Goal: Task Accomplishment & Management: Use online tool/utility

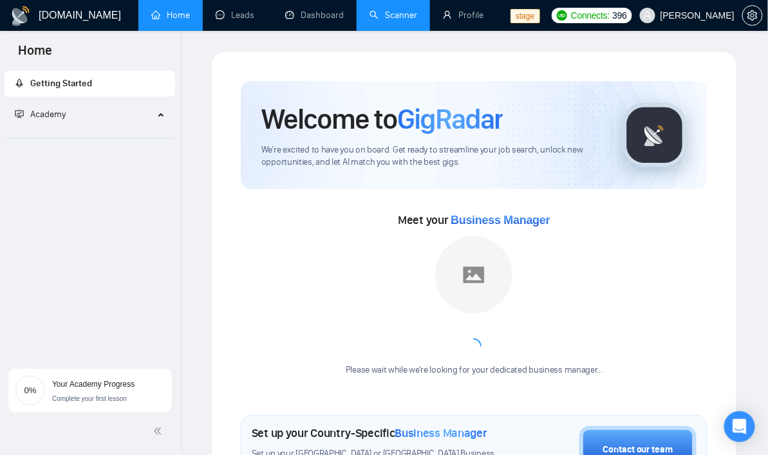
click at [371, 10] on link "Scanner" at bounding box center [394, 15] width 48 height 11
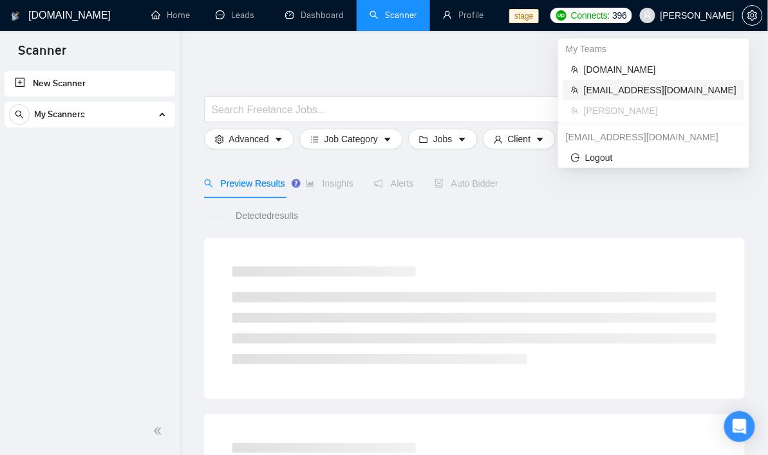
click at [641, 89] on span "[EMAIL_ADDRESS][DOMAIN_NAME]" at bounding box center [660, 90] width 153 height 14
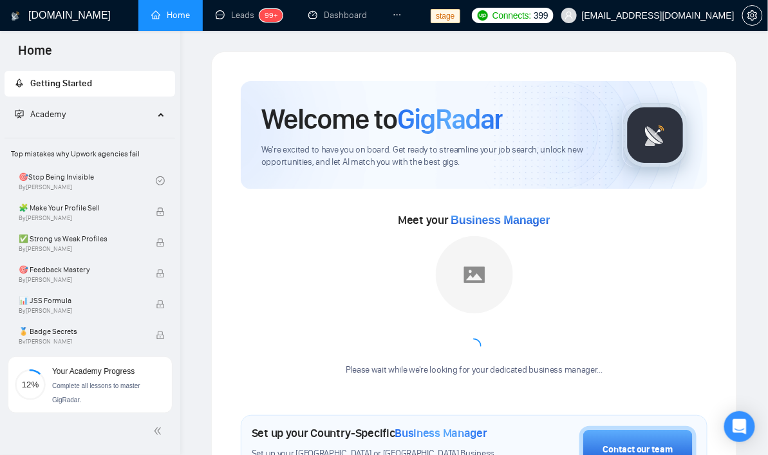
click at [406, 16] on li at bounding box center [397, 15] width 35 height 31
click at [399, 16] on icon "ellipsis" at bounding box center [397, 14] width 9 height 9
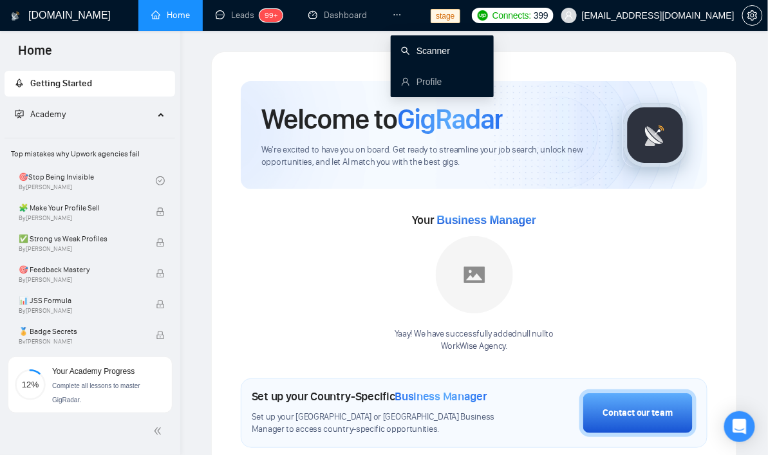
click at [420, 54] on link "Scanner" at bounding box center [425, 51] width 49 height 10
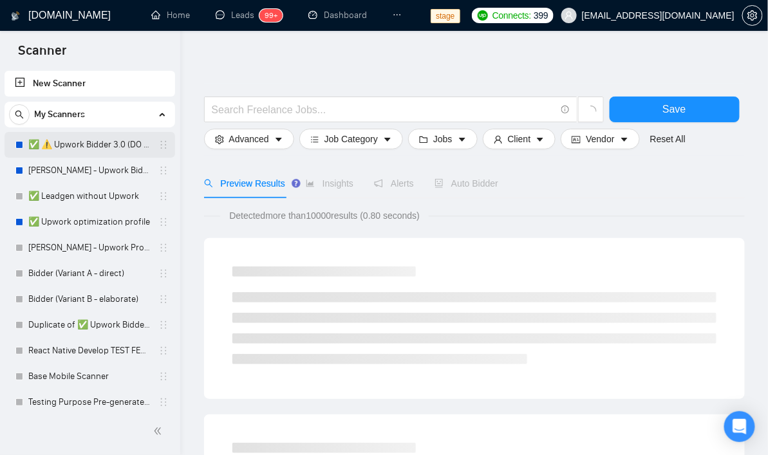
click at [82, 149] on link "✅ ⚠️ Upwork Bidder 3.0 (DO NOT TOUCH)" at bounding box center [89, 145] width 122 height 26
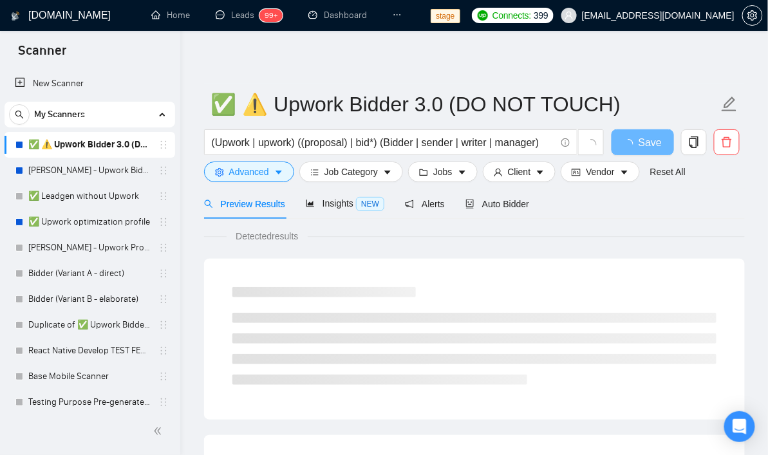
scroll to position [44, 0]
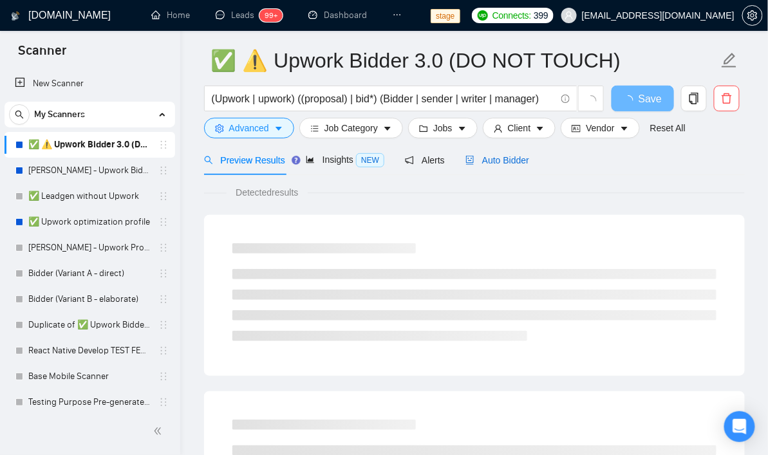
click at [511, 164] on span "Auto Bidder" at bounding box center [498, 160] width 64 height 10
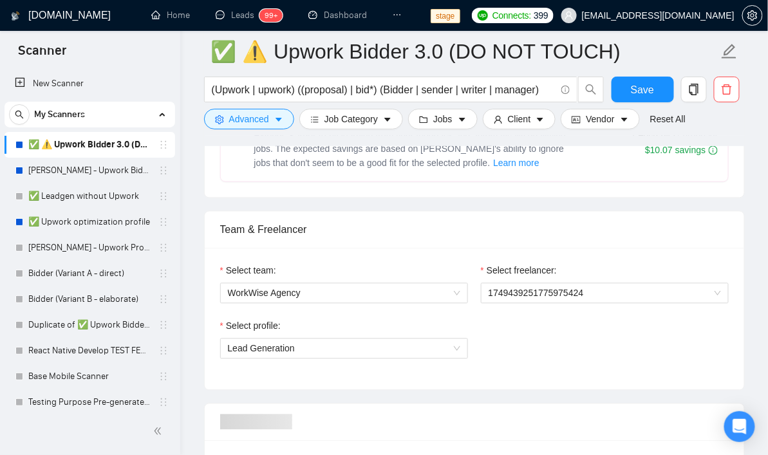
scroll to position [617, 0]
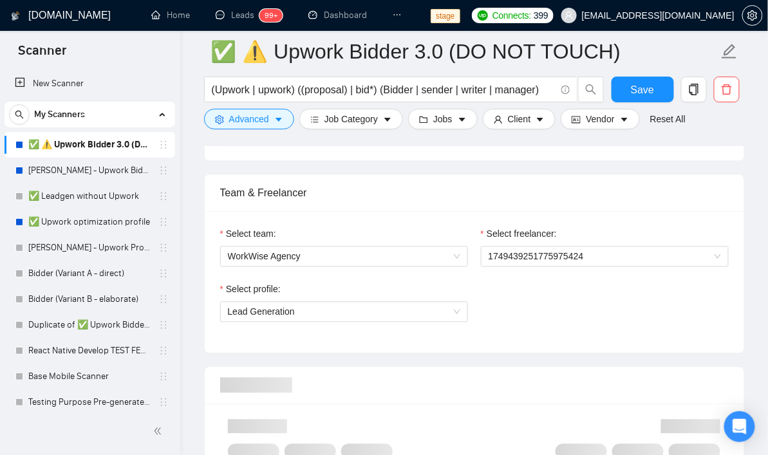
click at [533, 243] on div "Select freelancer:" at bounding box center [605, 236] width 248 height 19
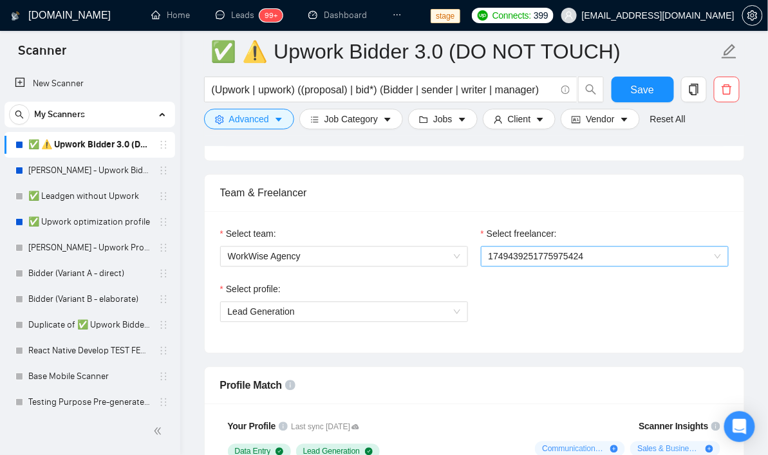
click at [530, 251] on span "1749439251775975424" at bounding box center [605, 256] width 232 height 19
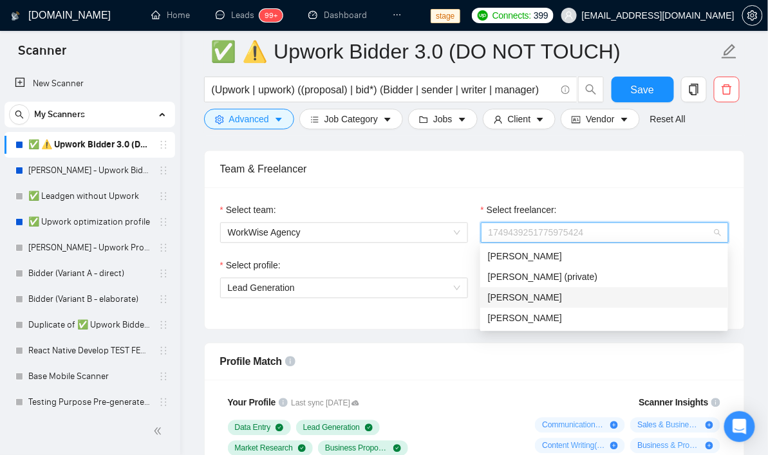
scroll to position [644, 0]
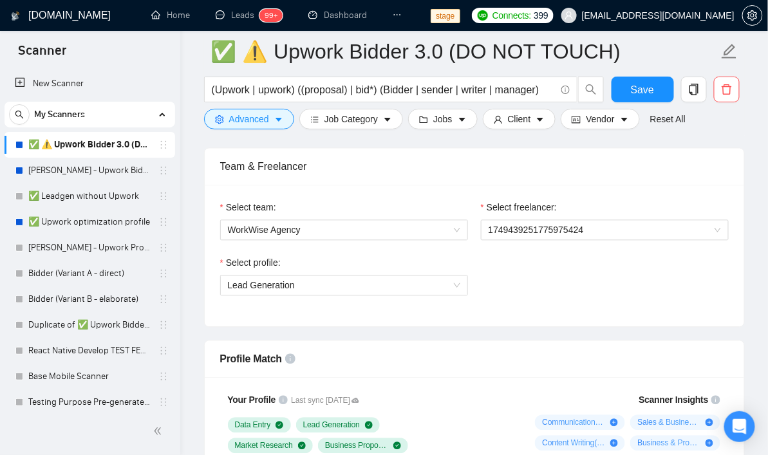
click at [597, 165] on div "Team & Freelancer" at bounding box center [474, 166] width 509 height 37
click at [528, 228] on span "1749439251775975424" at bounding box center [605, 229] width 232 height 19
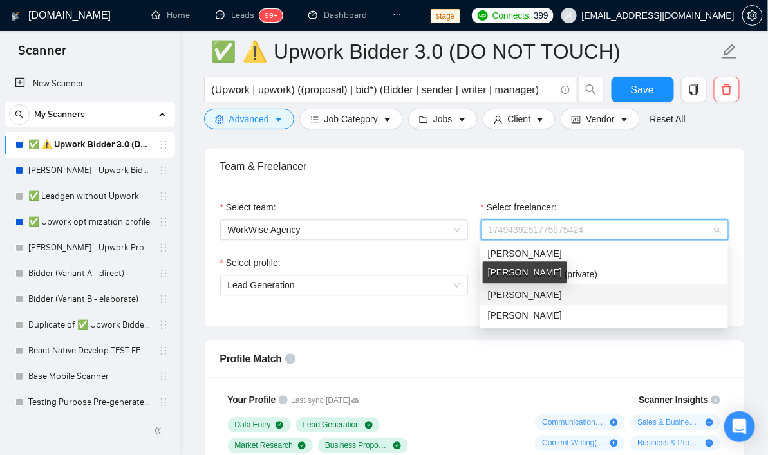
click at [507, 297] on span "[PERSON_NAME]" at bounding box center [525, 295] width 74 height 10
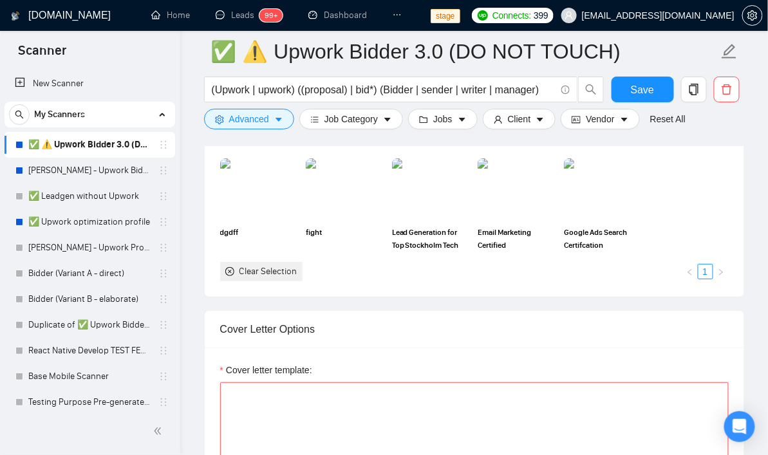
scroll to position [1104, 0]
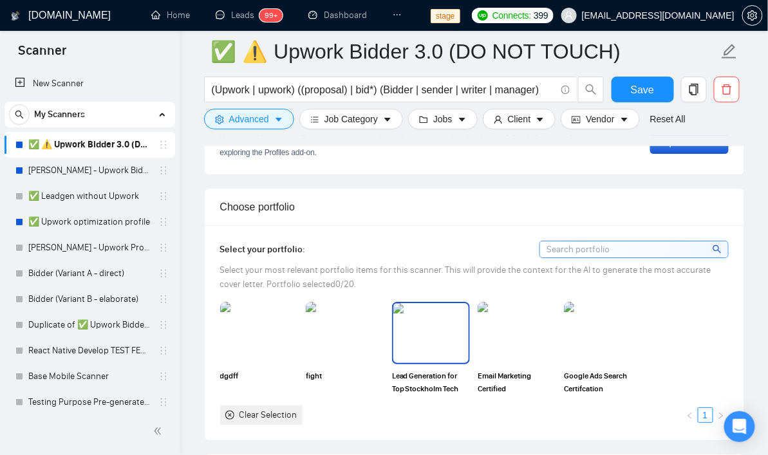
click at [437, 337] on img at bounding box center [431, 333] width 76 height 60
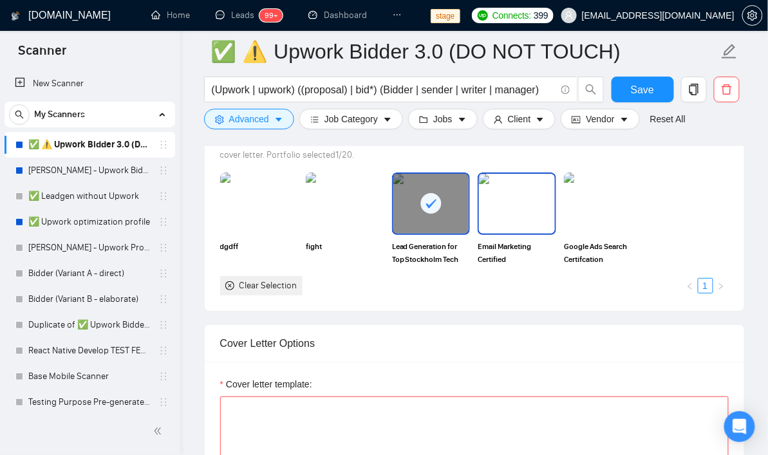
scroll to position [1237, 0]
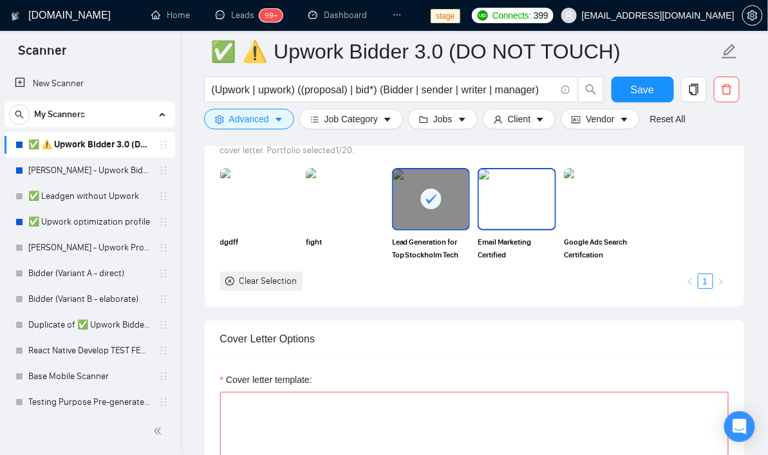
click at [502, 200] on img at bounding box center [517, 199] width 76 height 60
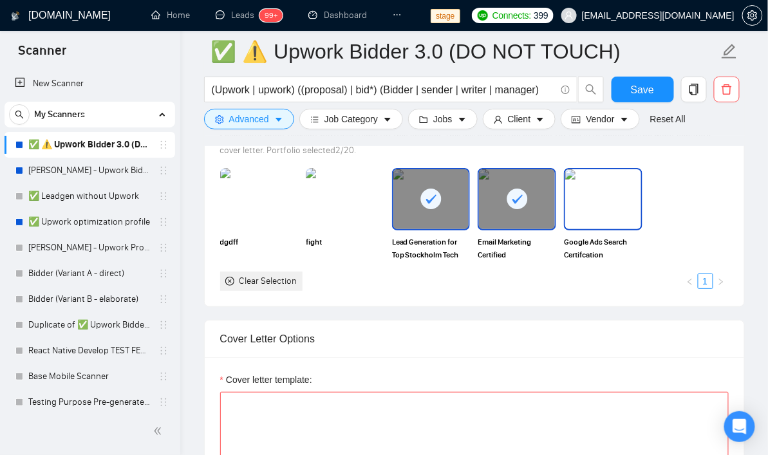
click at [602, 196] on img at bounding box center [603, 199] width 76 height 60
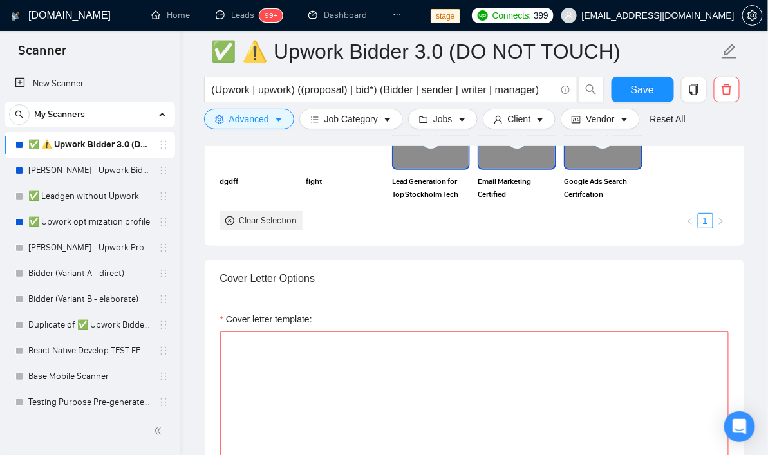
scroll to position [1480, 0]
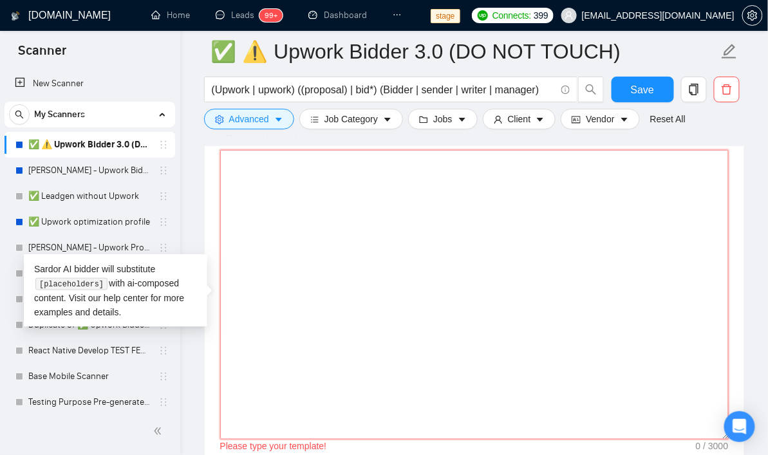
click at [369, 317] on textarea "Cover letter template:" at bounding box center [474, 295] width 509 height 290
type textarea "Р"
type textarea "H"
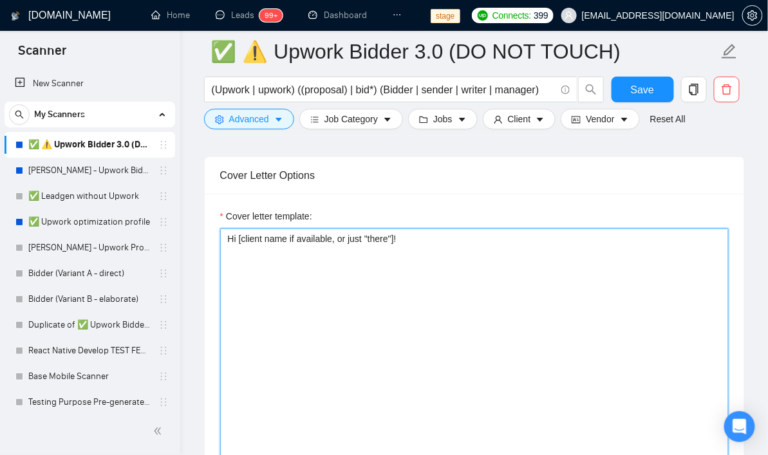
scroll to position [1402, 0]
drag, startPoint x: 359, startPoint y: 271, endPoint x: 212, endPoint y: 267, distance: 147.5
click at [212, 267] on div "Cover letter template: Hi [client name if available, or just "there"]! It's a r…" at bounding box center [475, 370] width 540 height 355
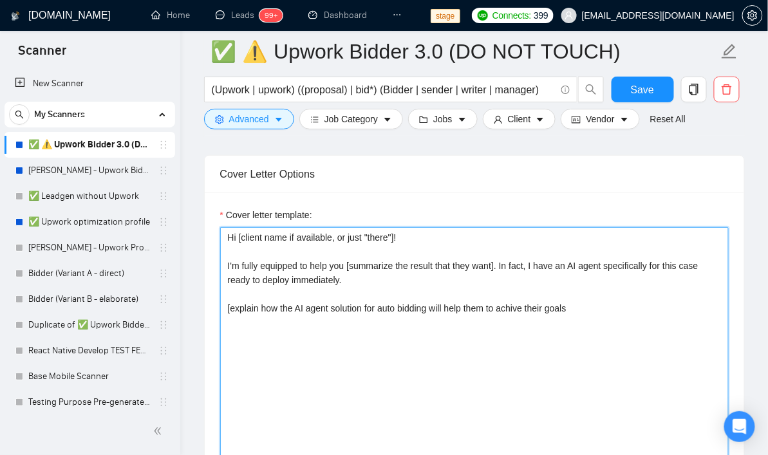
click at [527, 307] on textarea "Hi [client name if available, or just "there"]! I'm fully equipped to help you …" at bounding box center [474, 372] width 509 height 290
click at [594, 306] on textarea "Hi [client name if available, or just "there"]! I'm fully equipped to help you …" at bounding box center [474, 372] width 509 height 290
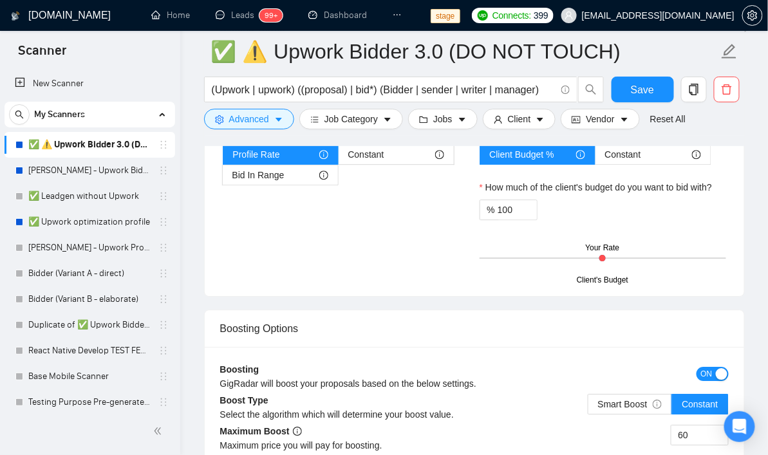
scroll to position [2076, 0]
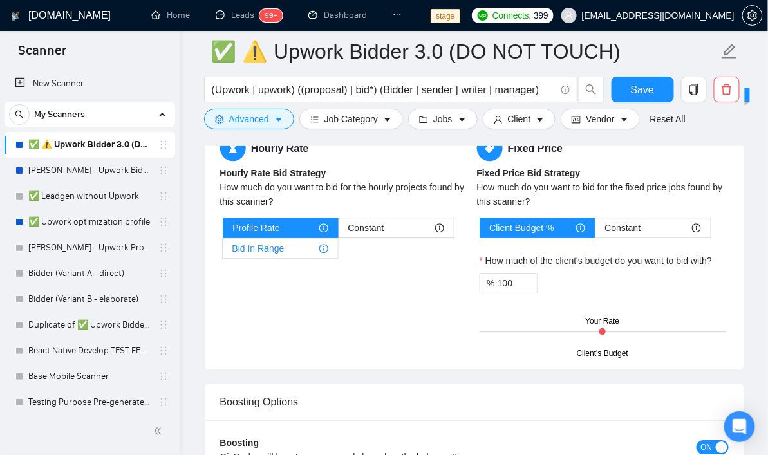
type textarea "Hi [client name if available, or just "there"]! I'm fully equipped to help you …"
click at [286, 252] on div "Bid In Range" at bounding box center [280, 248] width 96 height 19
click at [223, 252] on input "Bid In Range" at bounding box center [223, 252] width 0 height 0
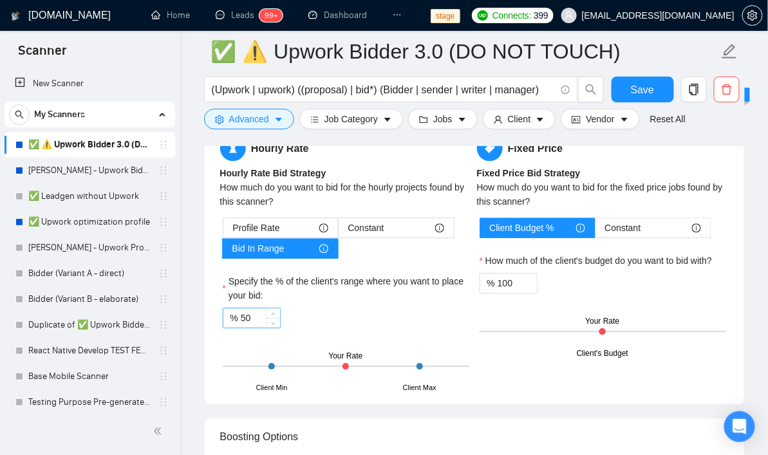
click at [264, 316] on input "50" at bounding box center [260, 317] width 39 height 19
type input "90"
click at [383, 323] on div "% 90" at bounding box center [346, 318] width 247 height 21
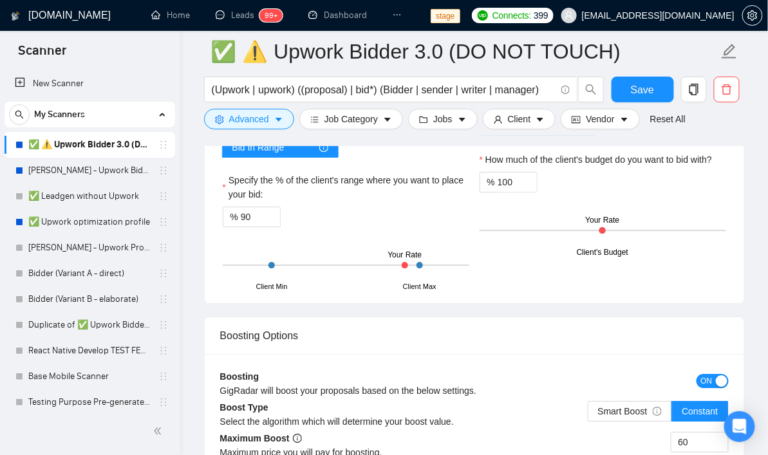
scroll to position [2006, 0]
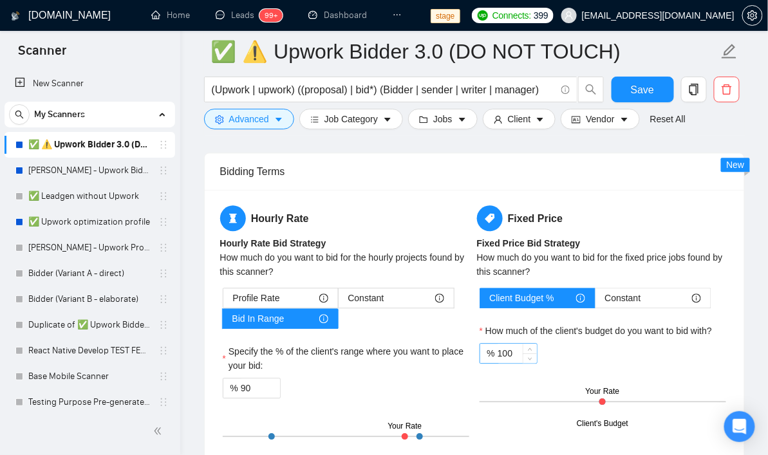
click at [514, 352] on input "100" at bounding box center [517, 353] width 39 height 19
type input "90"
click at [651, 192] on div "Hourly Rate Hourly Rate Bid Strategy How much do you want to bid for the hourly…" at bounding box center [475, 332] width 540 height 285
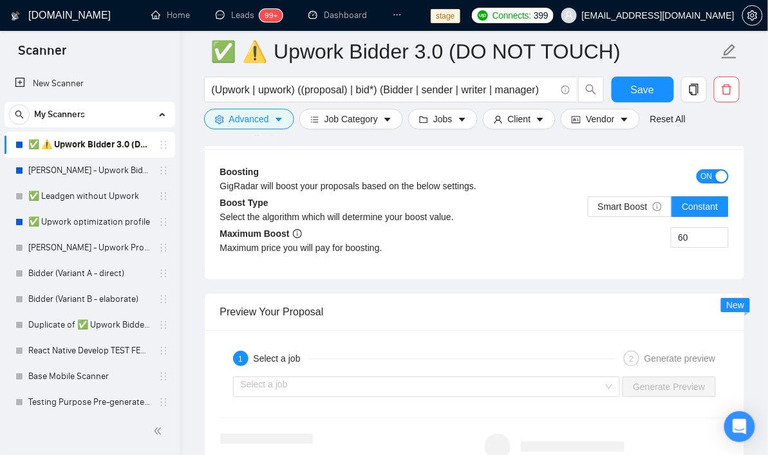
scroll to position [2385, 0]
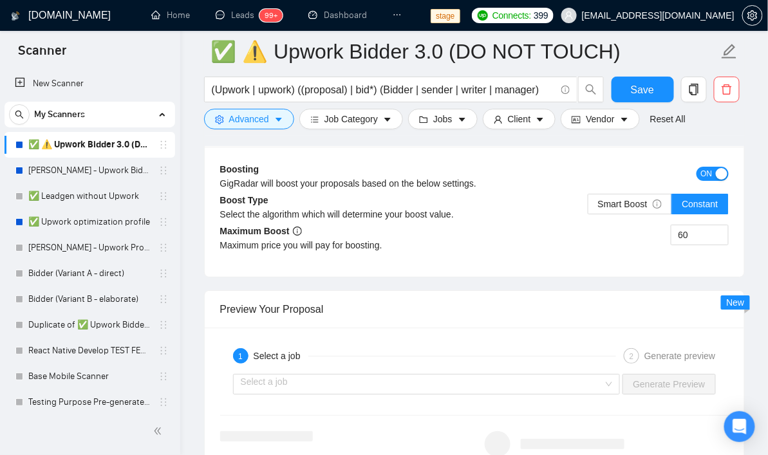
click at [718, 173] on div "button" at bounding box center [722, 174] width 12 height 12
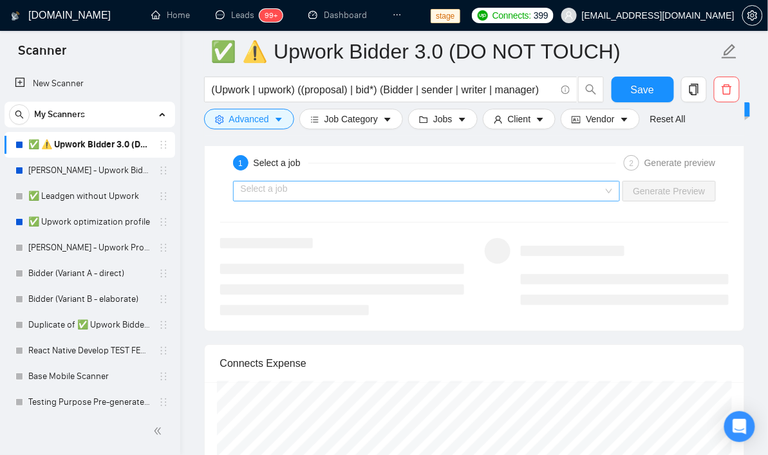
scroll to position [2508, 0]
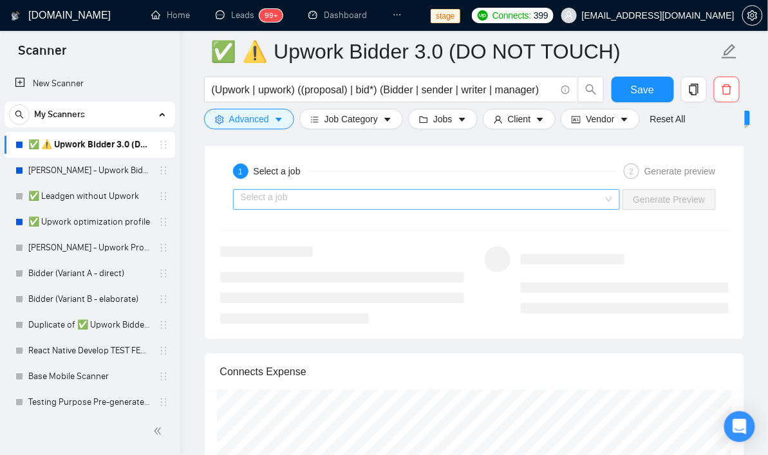
click at [535, 190] on input "search" at bounding box center [422, 199] width 363 height 19
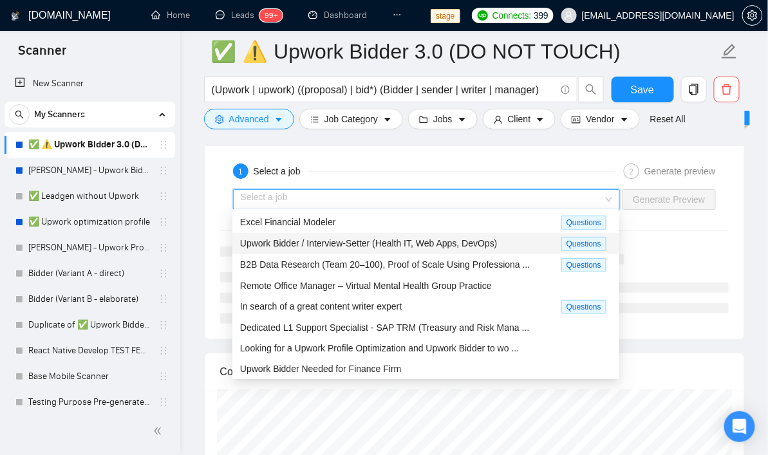
click at [378, 238] on span "Upwork Bidder / Interview-Setter (Health IT, Web Apps, DevOps)" at bounding box center [369, 243] width 258 height 10
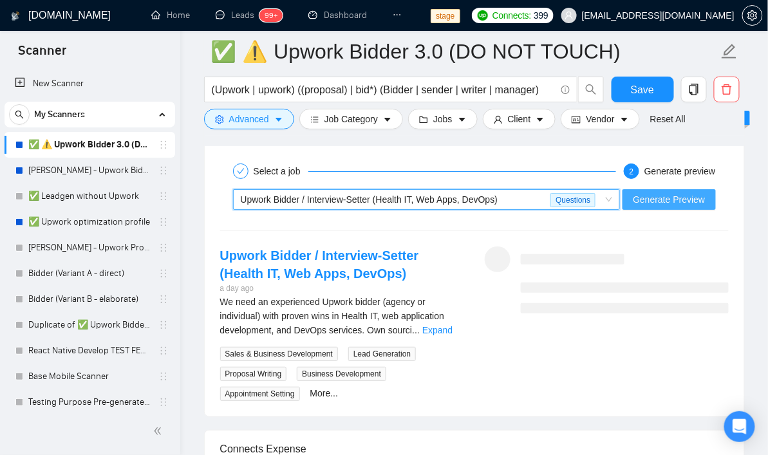
click at [677, 199] on span "Generate Preview" at bounding box center [669, 200] width 72 height 14
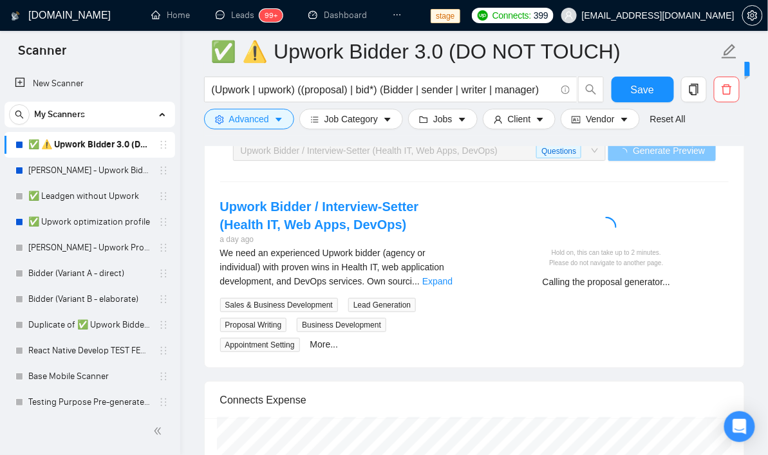
scroll to position [2557, 0]
click at [473, 263] on div "Upwork Bidder / Interview-Setter (Health IT, Web Apps, DevOps) a day ago We nee…" at bounding box center [342, 274] width 265 height 155
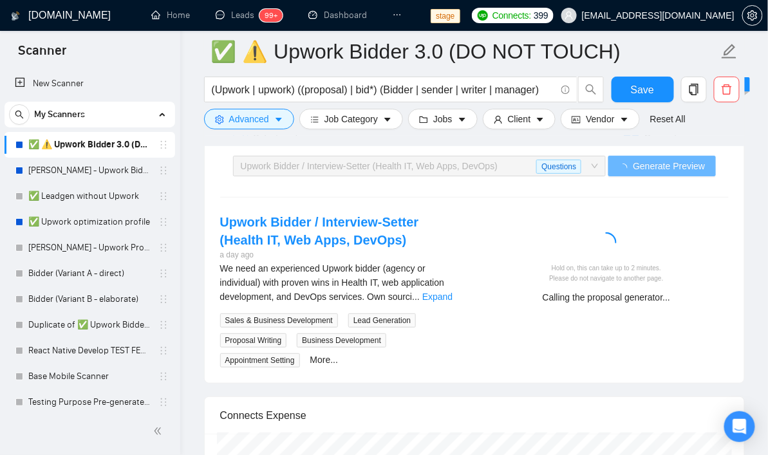
scroll to position [2543, 0]
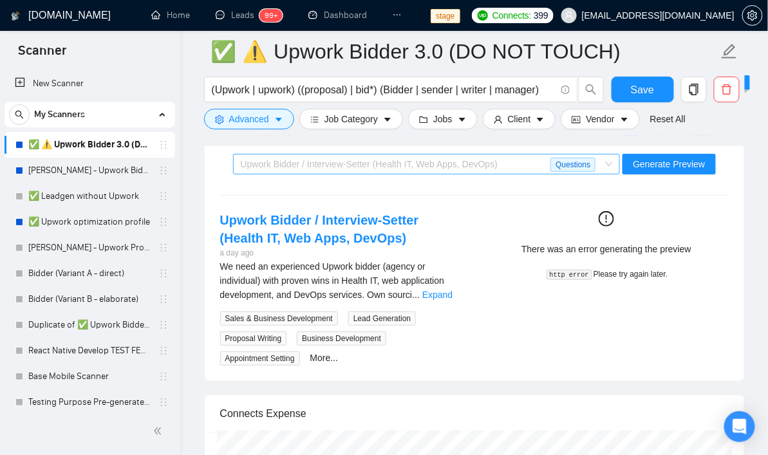
click at [419, 160] on span "Upwork Bidder / Interview-Setter (Health IT, Web Apps, DevOps)" at bounding box center [370, 164] width 258 height 10
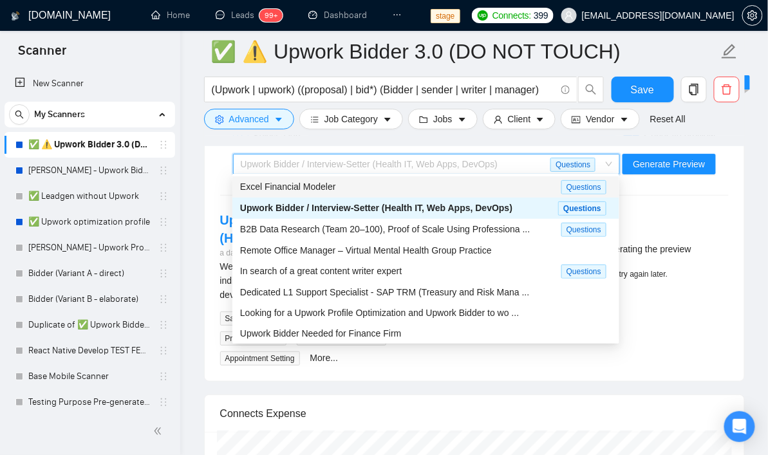
click at [410, 186] on div "Excel Financial Modeler" at bounding box center [400, 187] width 321 height 15
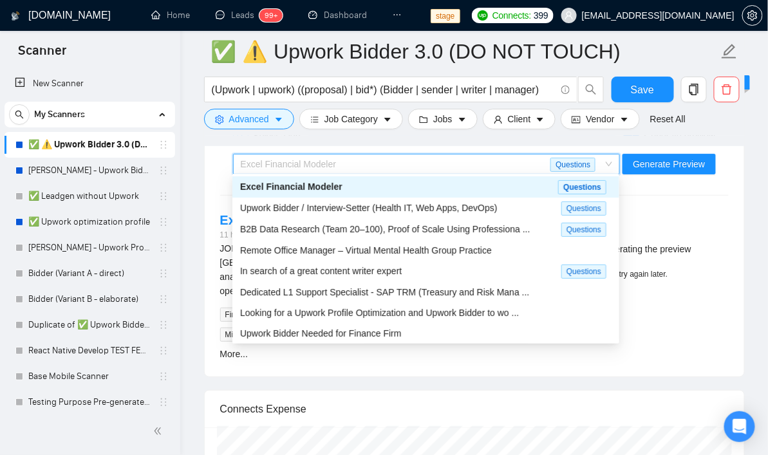
click at [384, 158] on div "Excel Financial Modeler" at bounding box center [396, 164] width 310 height 19
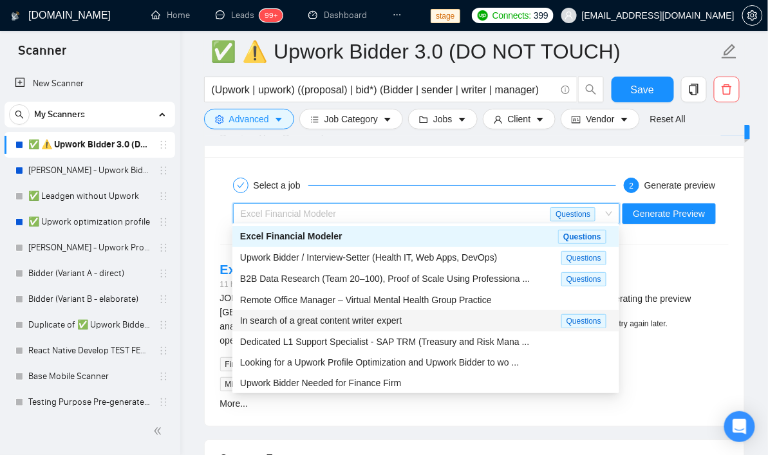
scroll to position [2486, 0]
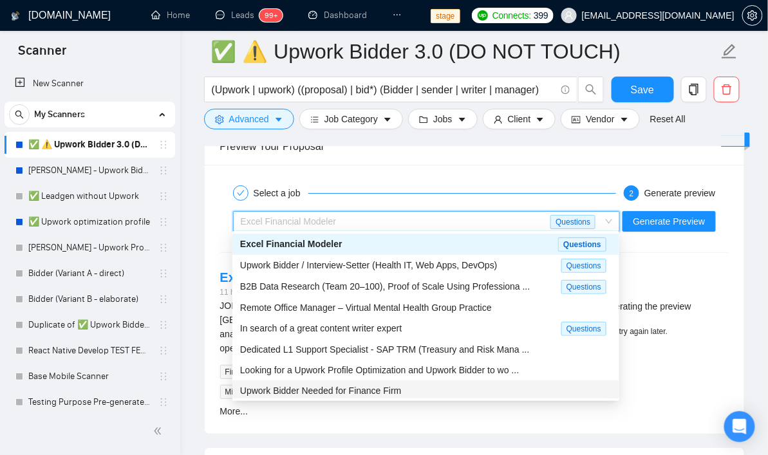
click at [343, 389] on span "Upwork Bidder Needed for Finance Firm" at bounding box center [321, 391] width 162 height 10
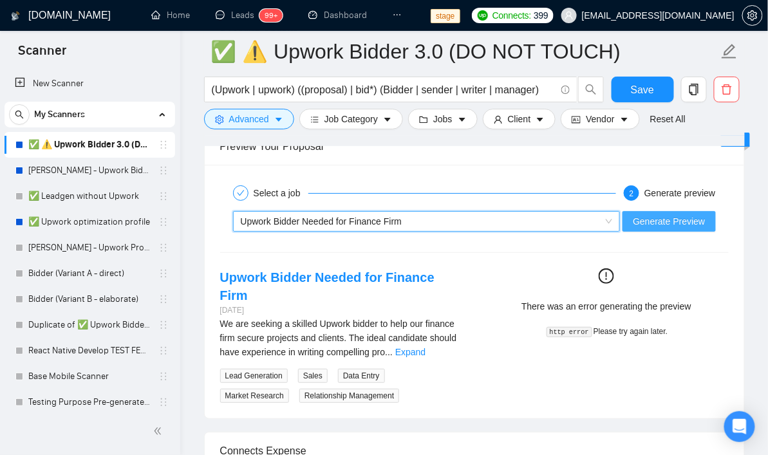
click at [684, 221] on span "Generate Preview" at bounding box center [669, 221] width 72 height 14
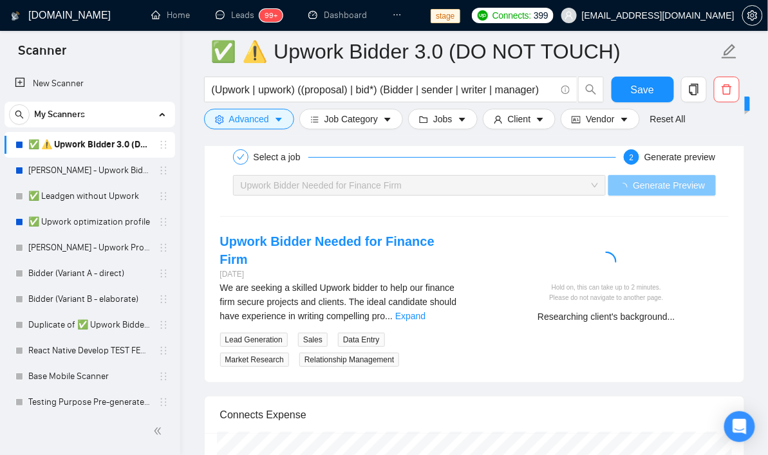
scroll to position [2515, 0]
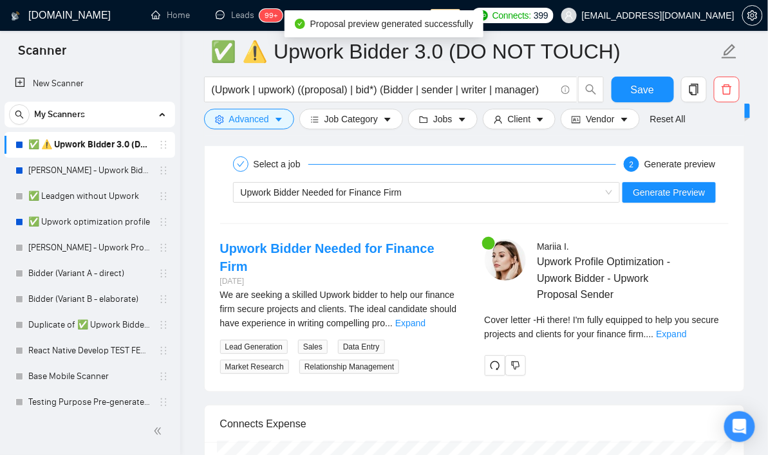
click at [550, 364] on div "Select a job 2 Generate preview Upwork Bidder Needed for Finance Firm Generate …" at bounding box center [475, 263] width 540 height 255
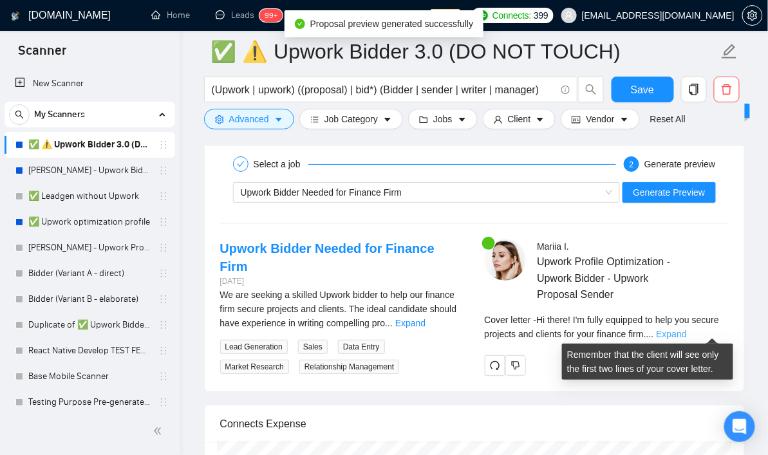
click at [687, 329] on link "Expand" at bounding box center [672, 334] width 30 height 10
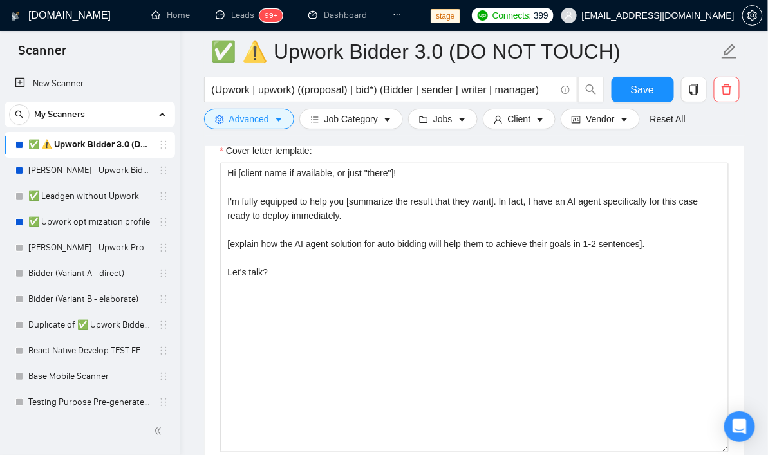
scroll to position [1419, 0]
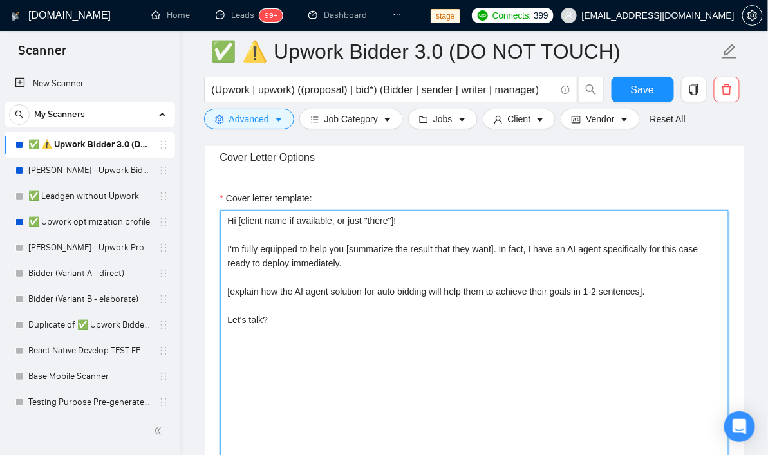
click at [343, 261] on textarea "Hi [client name if available, or just "there"]! I'm fully equipped to help you …" at bounding box center [474, 356] width 509 height 290
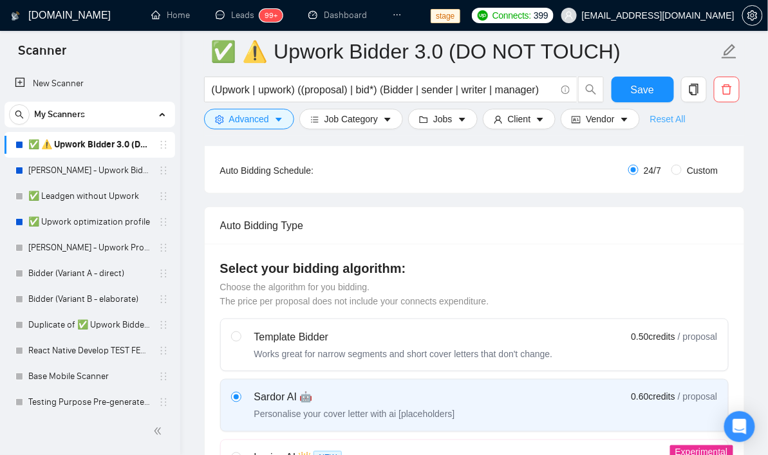
scroll to position [0, 0]
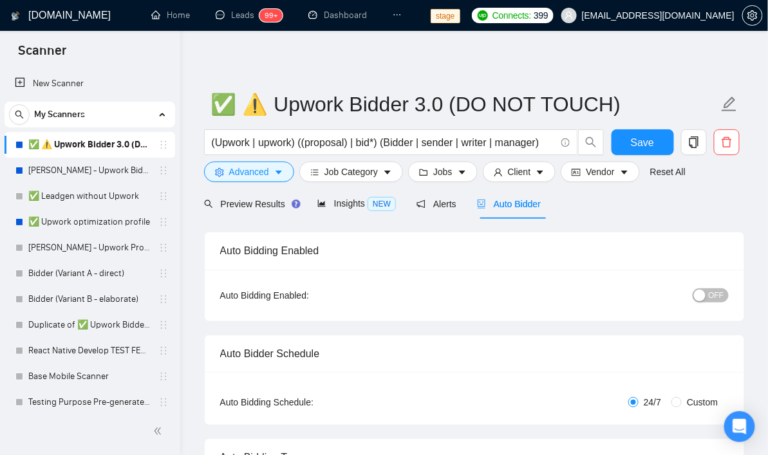
type textarea "Hi [client name if available, or just "there"]! I'm fully equipped to help you …"
click at [711, 307] on div "Auto Bidding Enabled: OFF" at bounding box center [475, 296] width 540 height 52
click at [711, 293] on span "OFF" at bounding box center [716, 295] width 15 height 14
click at [653, 146] on span "Save" at bounding box center [642, 143] width 23 height 16
click at [222, 208] on span "Preview Results" at bounding box center [250, 204] width 93 height 10
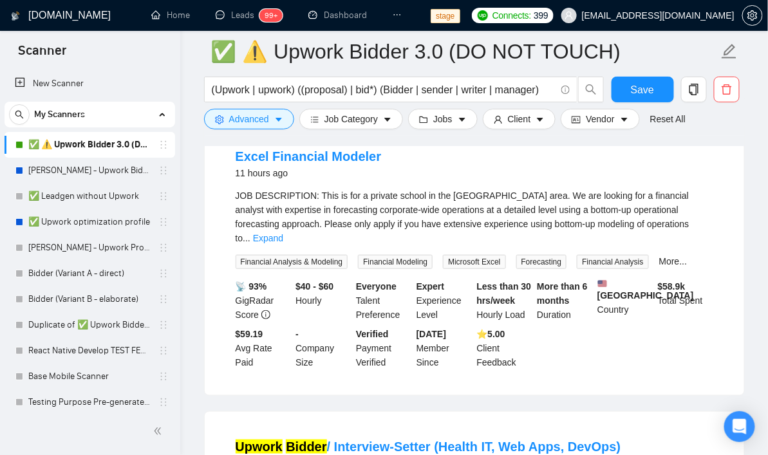
scroll to position [136, 0]
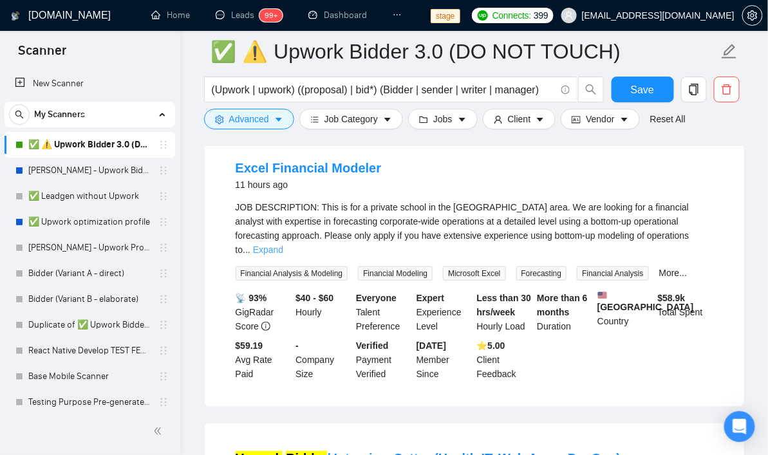
click at [283, 245] on link "Expand" at bounding box center [268, 250] width 30 height 10
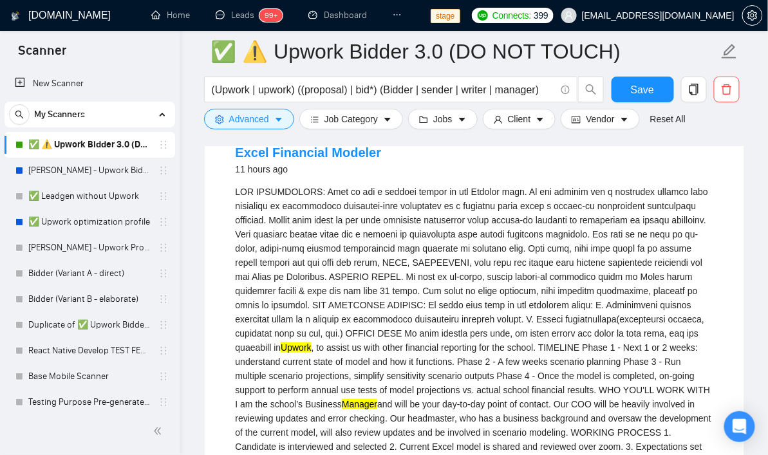
scroll to position [0, 0]
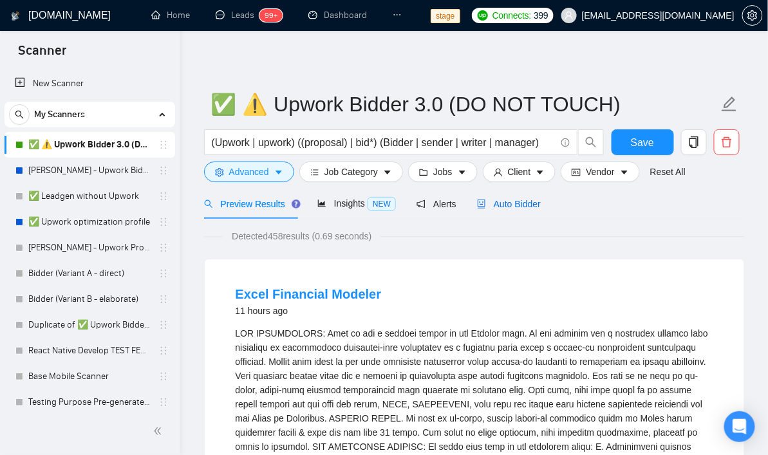
click at [510, 205] on span "Auto Bidder" at bounding box center [509, 204] width 64 height 10
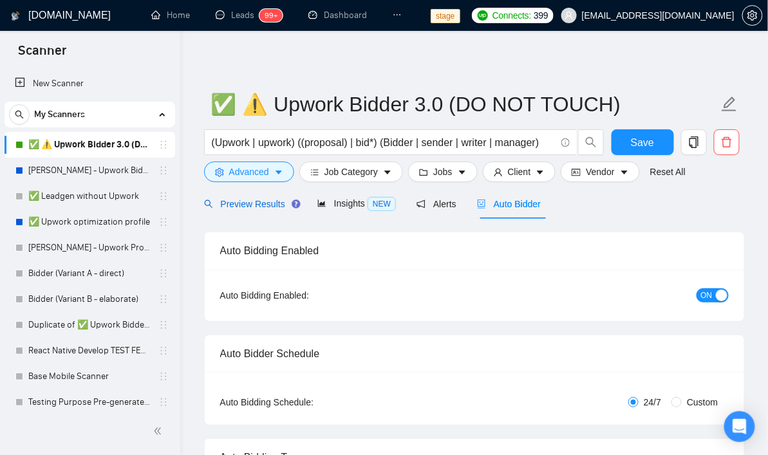
click at [249, 201] on span "Preview Results" at bounding box center [250, 204] width 93 height 10
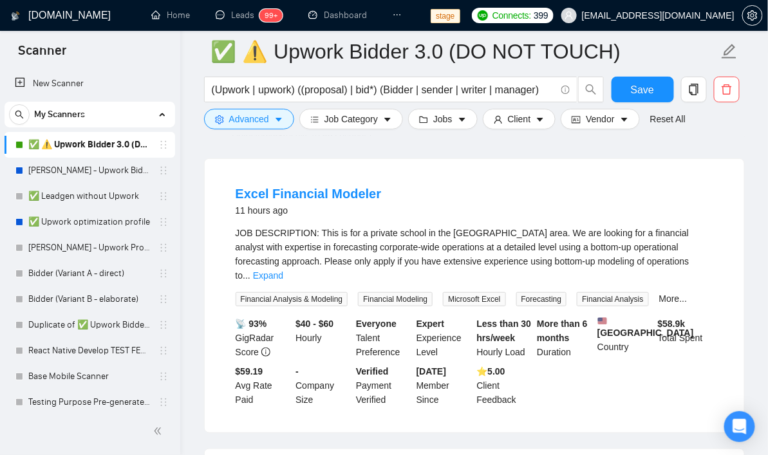
scroll to position [110, 0]
drag, startPoint x: 370, startPoint y: 285, endPoint x: 438, endPoint y: 286, distance: 68.3
click at [433, 293] on span "Financial Modeling" at bounding box center [395, 300] width 75 height 14
copy span "Financial Modeling"
click at [248, 111] on button "Advanced" at bounding box center [249, 119] width 90 height 21
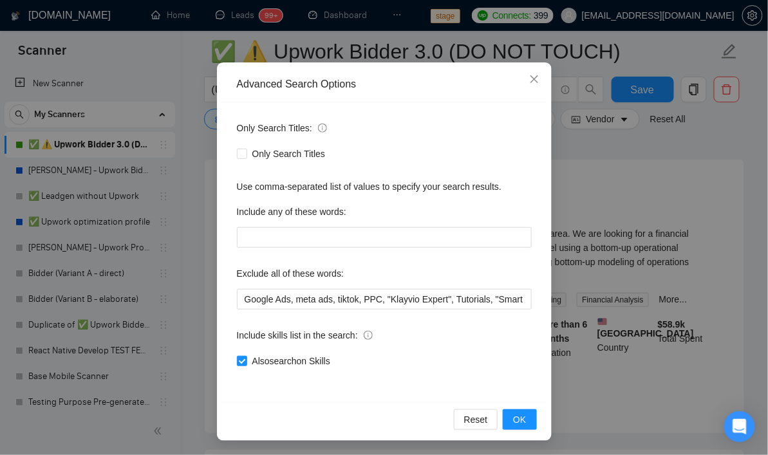
scroll to position [80, 0]
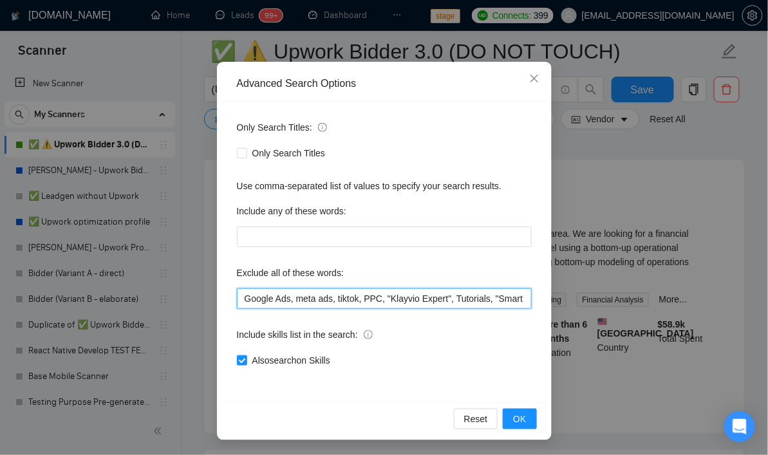
click at [447, 296] on input "Google Ads, meta ads, tiktok, PPC, "Klayvio Expert", Tutorials, "Smart contract…" at bounding box center [384, 298] width 295 height 21
paste input "Financial Modeling"
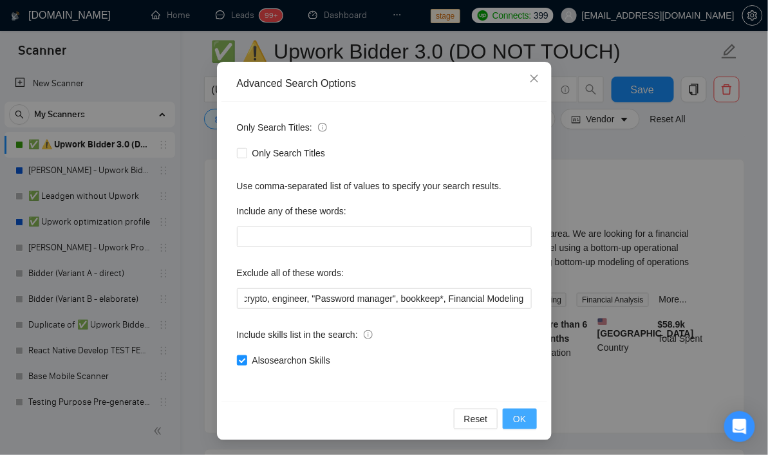
scroll to position [0, 0]
click at [514, 421] on span "OK" at bounding box center [519, 419] width 13 height 14
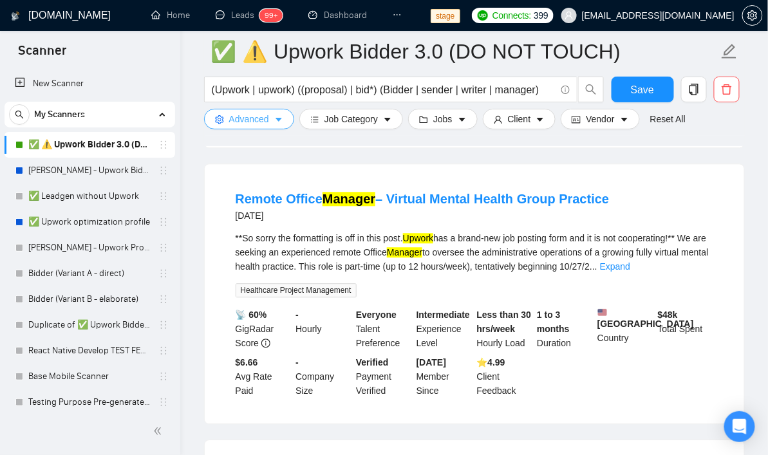
scroll to position [693, 0]
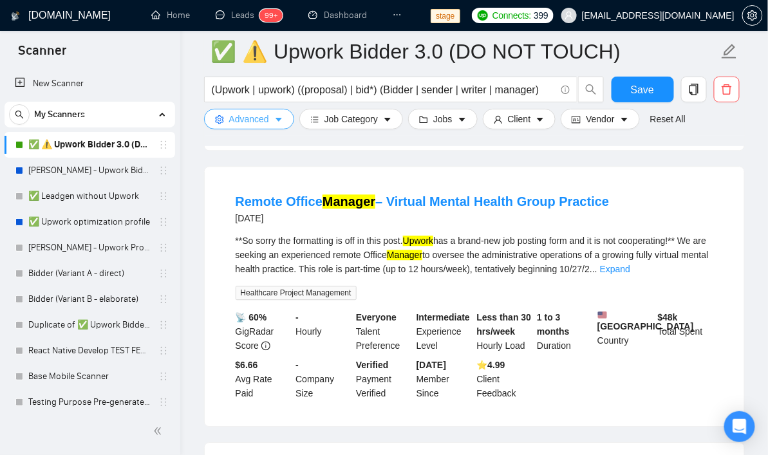
click at [269, 124] on span "Advanced" at bounding box center [249, 119] width 40 height 14
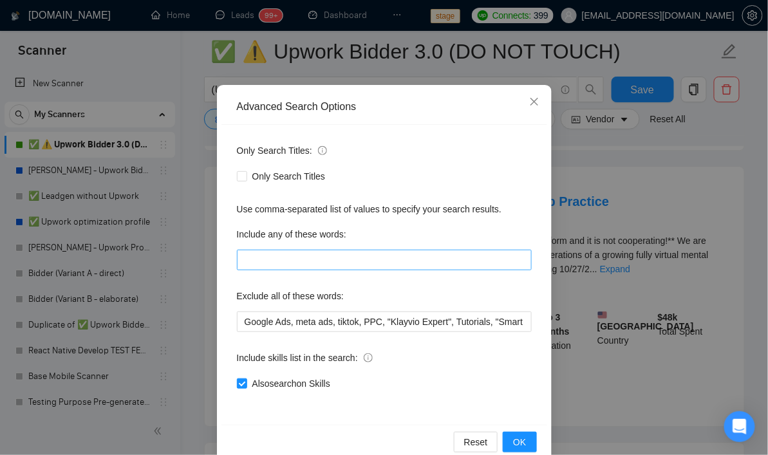
scroll to position [67, 0]
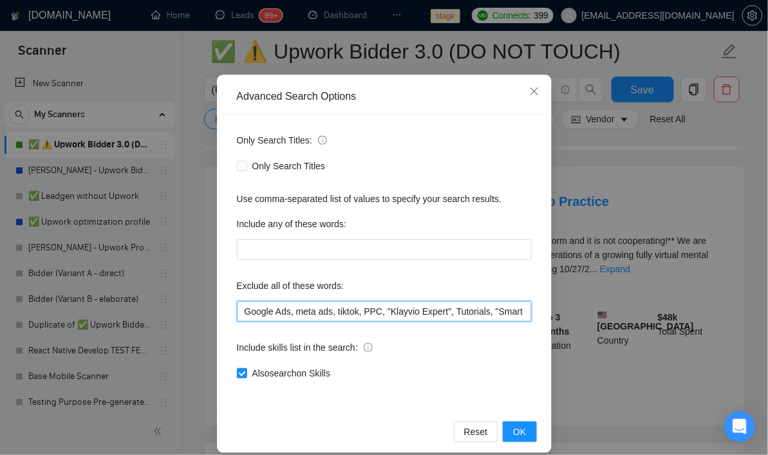
click at [446, 312] on input "Google Ads, meta ads, tiktok, PPC, "Klayvio Expert", Tutorials, "Smart contract…" at bounding box center [384, 311] width 295 height 21
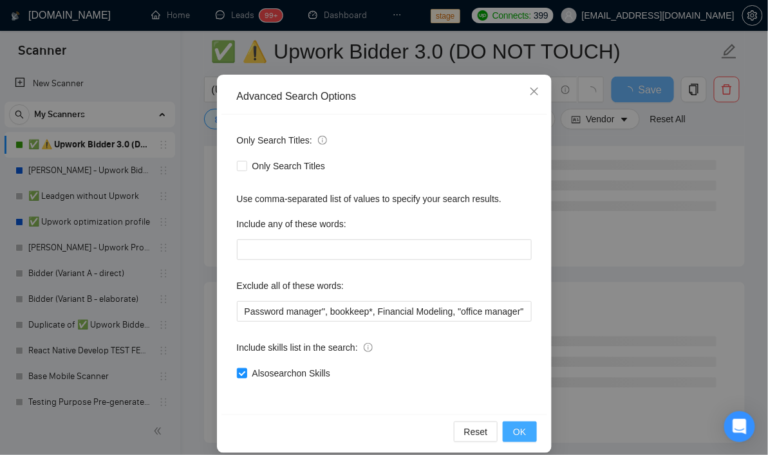
scroll to position [0, 0]
click at [515, 425] on span "OK" at bounding box center [519, 432] width 13 height 14
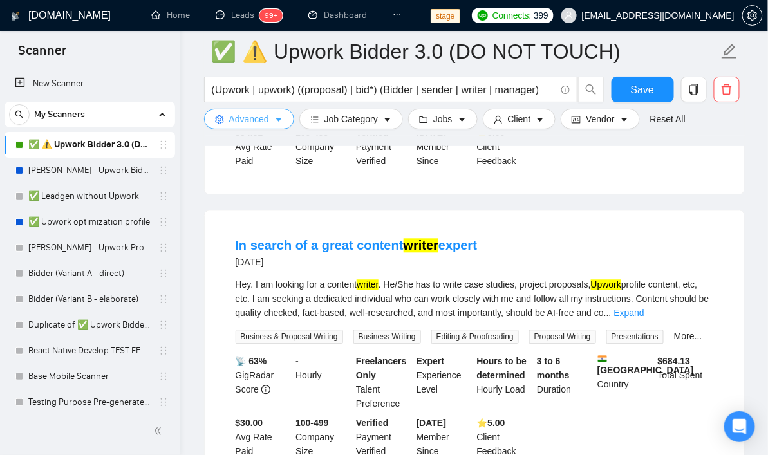
scroll to position [646, 0]
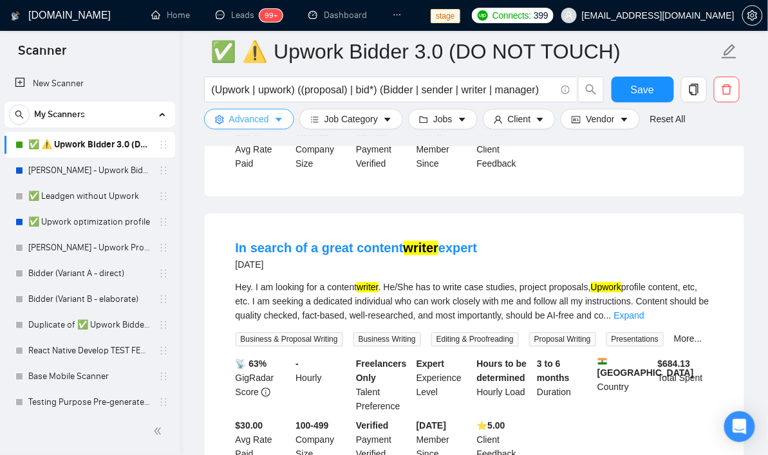
click at [242, 122] on span "Advanced" at bounding box center [249, 119] width 40 height 14
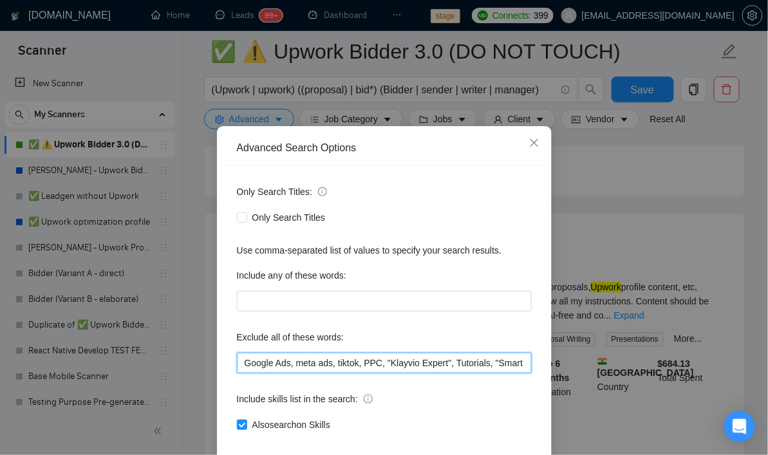
click at [446, 373] on input "Google Ads, meta ads, tiktok, PPC, "Klayvio Expert", Tutorials, "Smart contract…" at bounding box center [384, 363] width 295 height 21
click at [538, 151] on span "Close" at bounding box center [534, 143] width 35 height 35
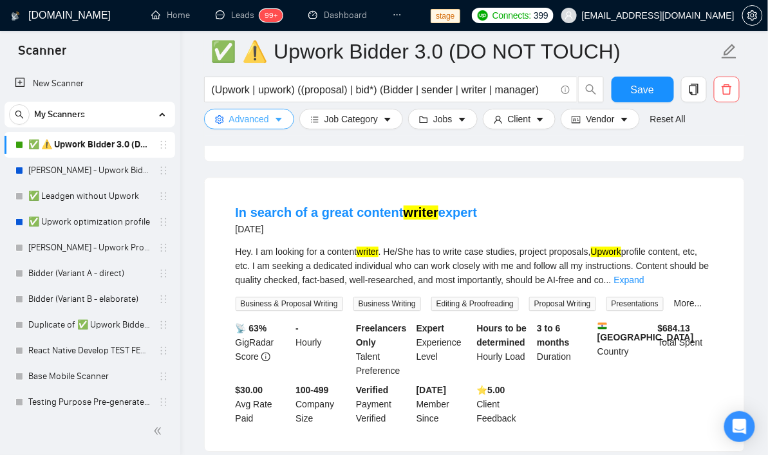
scroll to position [682, 0]
drag, startPoint x: 331, startPoint y: 268, endPoint x: 388, endPoint y: 267, distance: 57.3
click at [388, 267] on div "Hey. I am looking for a content writer . He/She has to write case studies, proj…" at bounding box center [475, 265] width 478 height 42
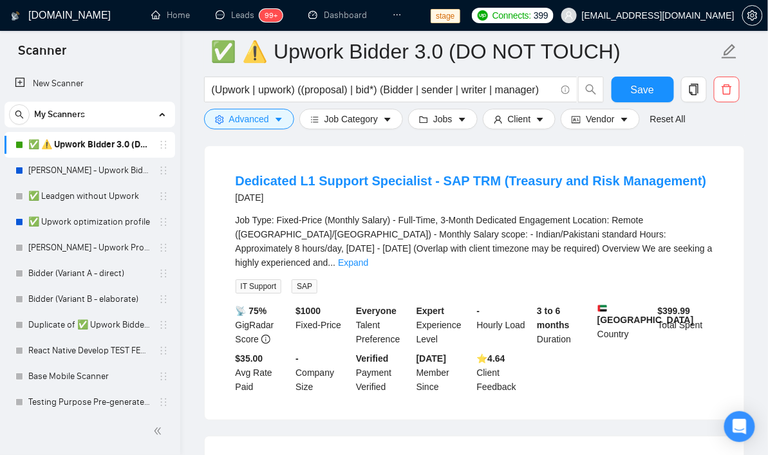
scroll to position [1016, 0]
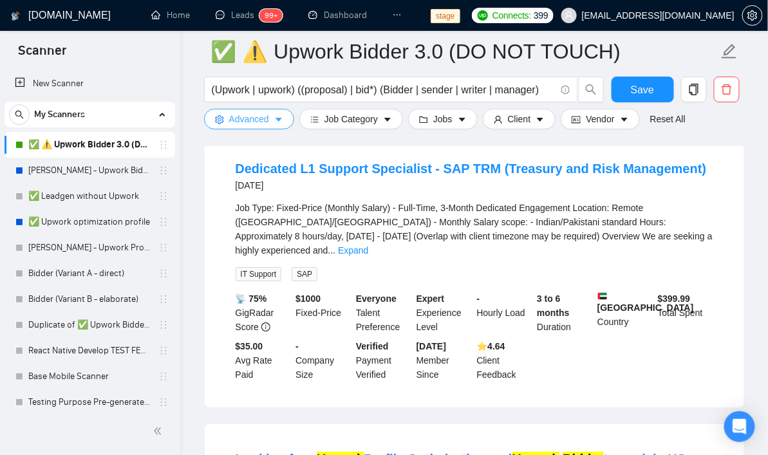
click at [256, 120] on span "Advanced" at bounding box center [249, 119] width 40 height 14
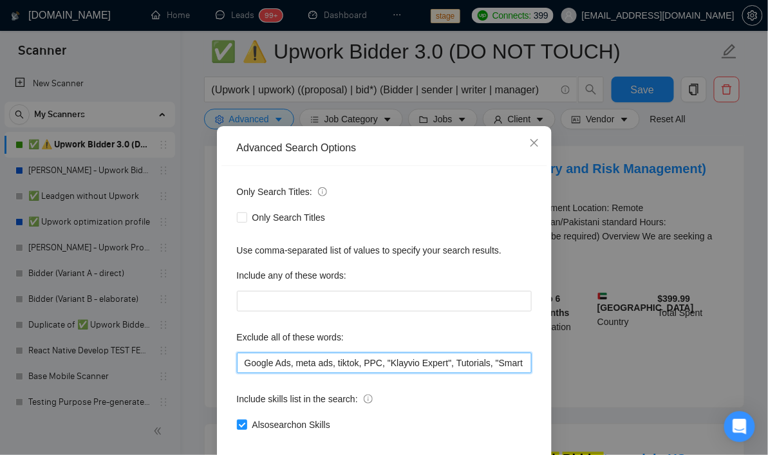
click at [482, 373] on input "Google Ads, meta ads, tiktok, PPC, "Klayvio Expert", Tutorials, "Smart contract…" at bounding box center [384, 363] width 295 height 21
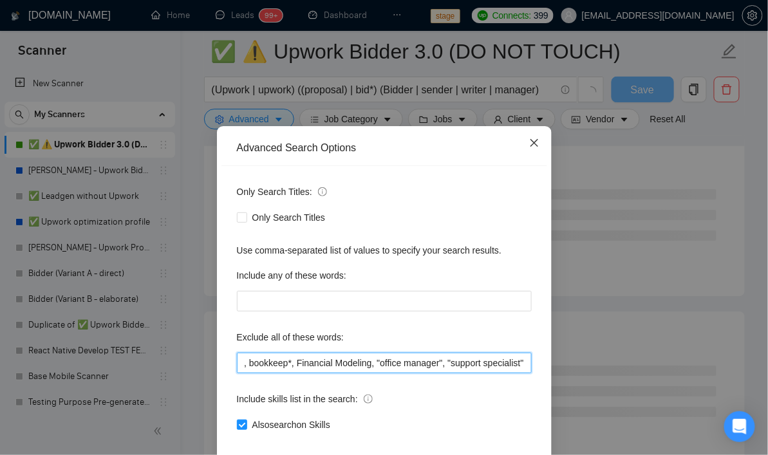
type input "Google Ads, meta ads, tiktok, PPC, "Klayvio Expert", Tutorials, "Smart contract…"
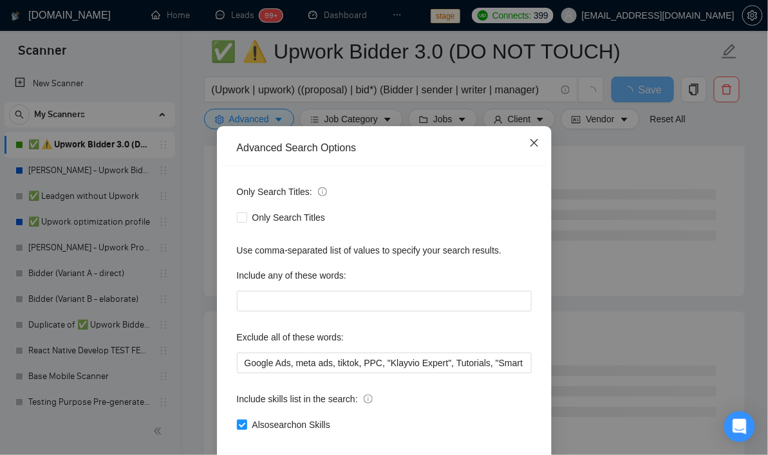
click at [536, 147] on icon "close" at bounding box center [534, 143] width 8 height 8
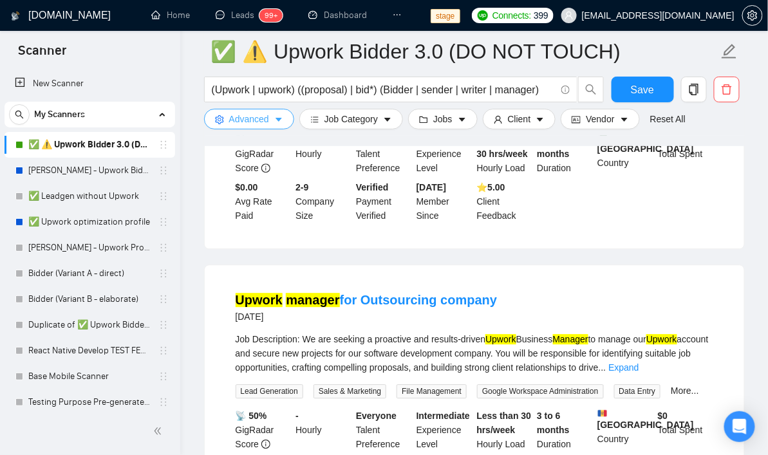
scroll to position [2027, 0]
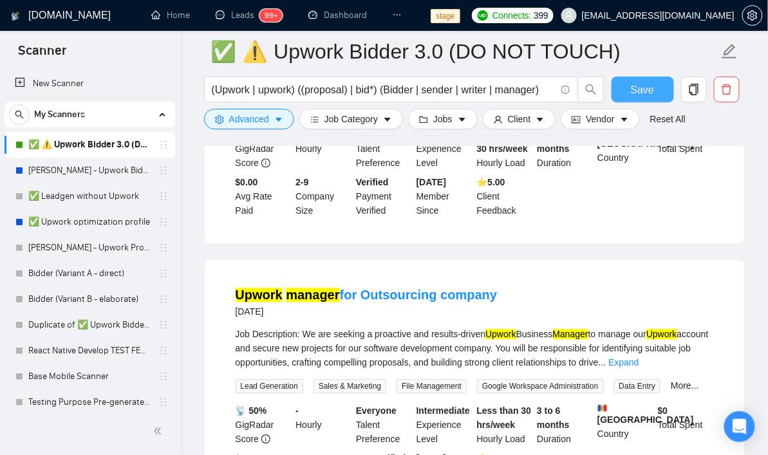
click at [631, 96] on span "Save" at bounding box center [642, 90] width 23 height 16
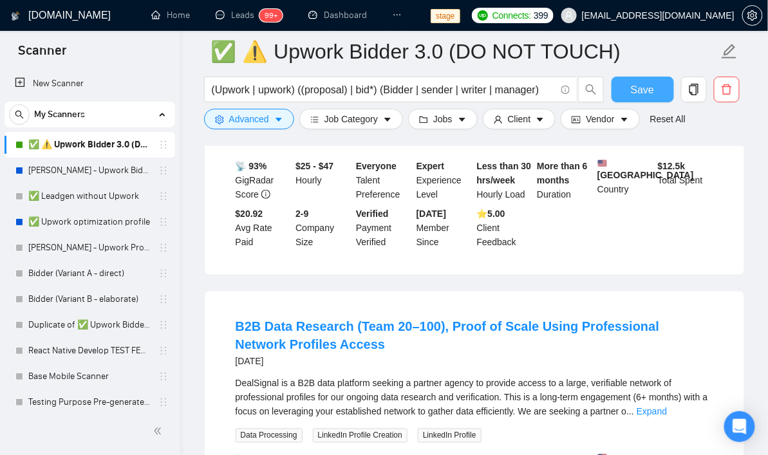
scroll to position [0, 0]
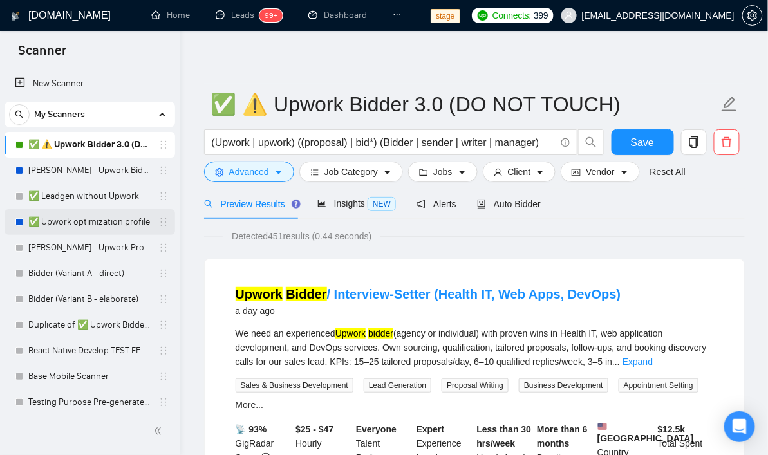
click at [84, 229] on link "✅ Upwork optimization profile" at bounding box center [89, 222] width 122 height 26
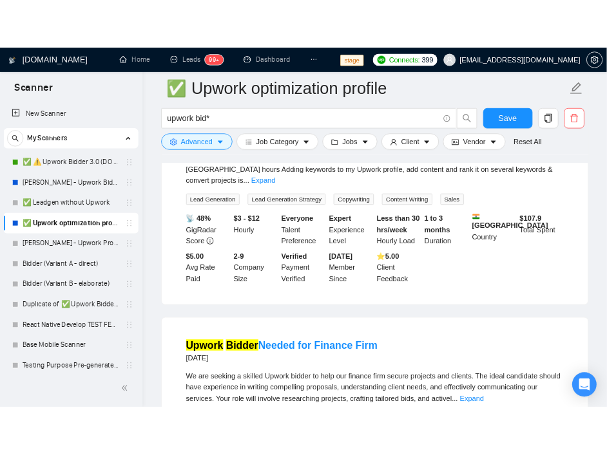
scroll to position [533, 0]
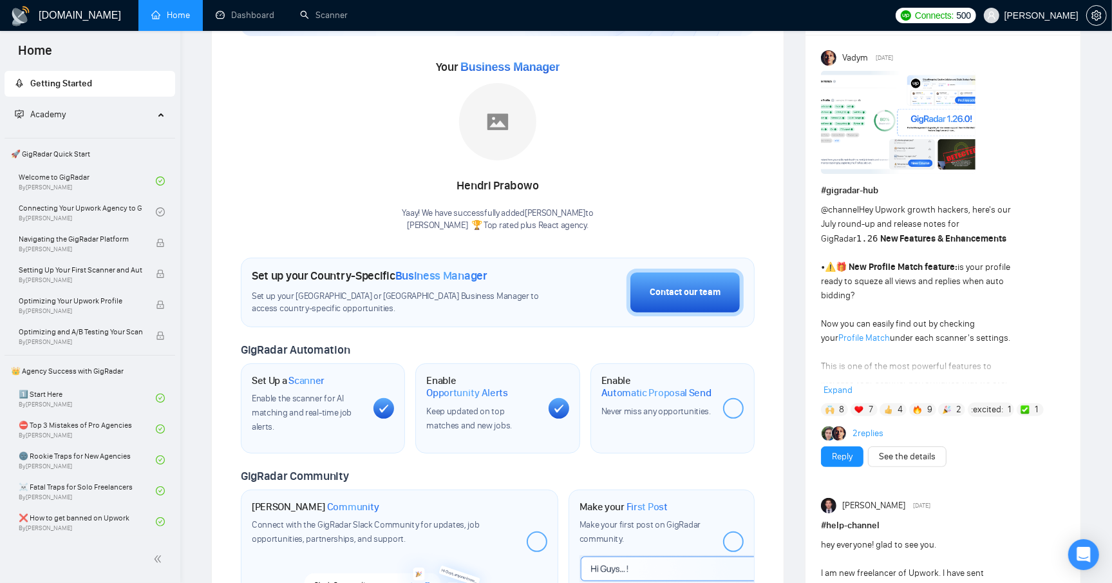
scroll to position [154, 0]
